Goal: Task Accomplishment & Management: Manage account settings

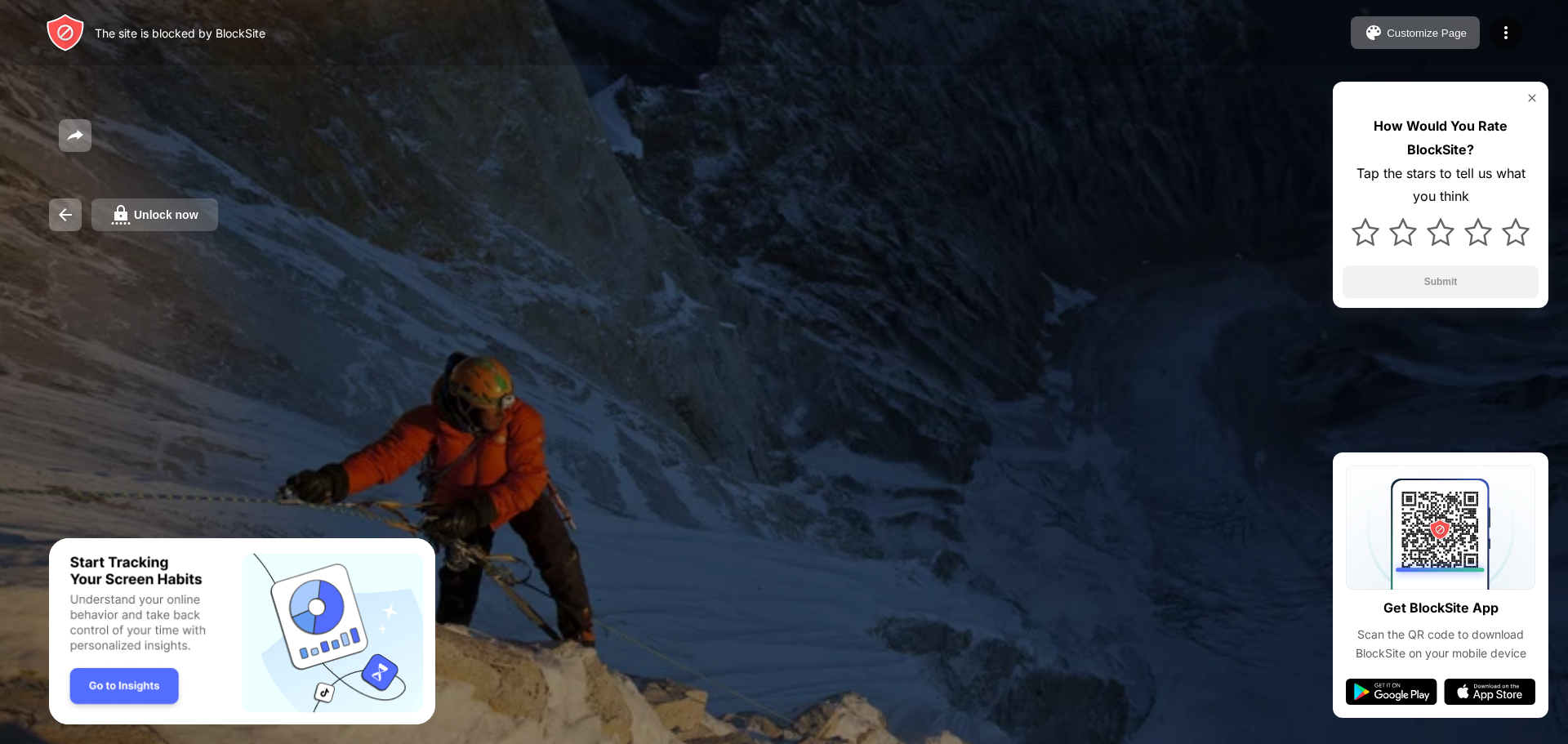
click at [184, 213] on div "Unlock now" at bounding box center [166, 214] width 65 height 13
click at [196, 225] on button "Unlock now" at bounding box center [154, 214] width 126 height 32
click at [191, 212] on div "Unlock now" at bounding box center [166, 214] width 65 height 13
